Goal: Information Seeking & Learning: Learn about a topic

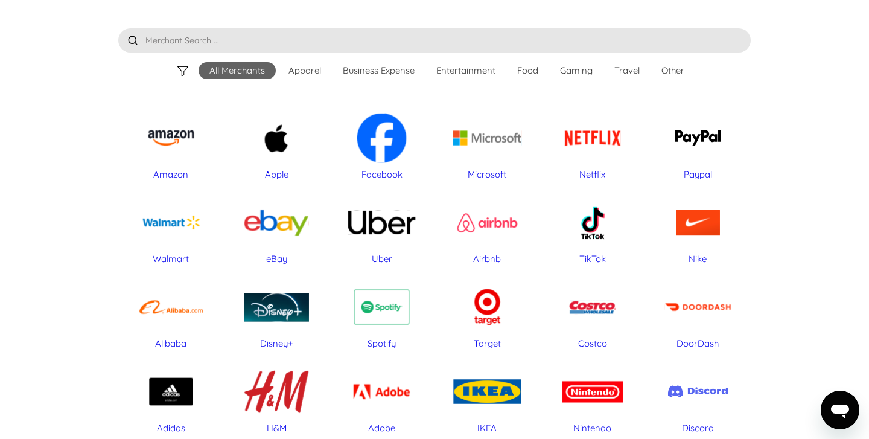
scroll to position [48, 0]
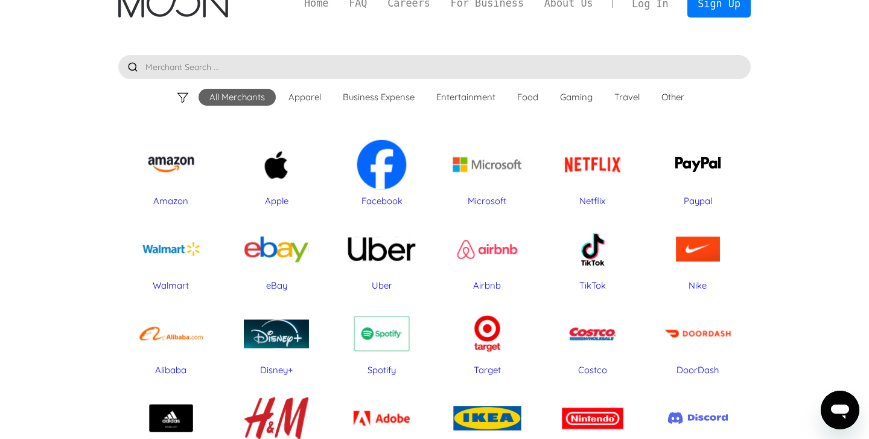
scroll to position [19, 0]
